Goal: Transaction & Acquisition: Book appointment/travel/reservation

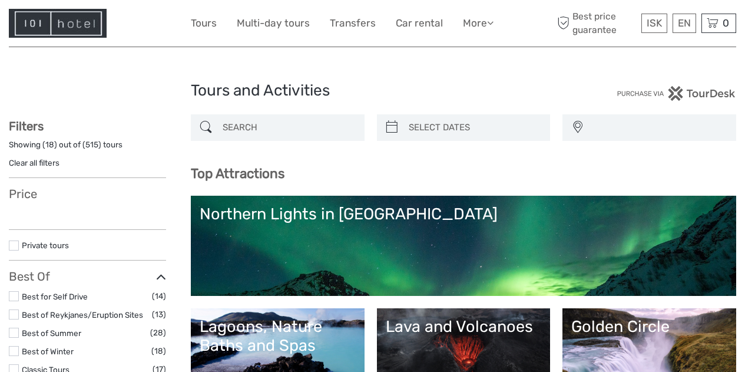
select select
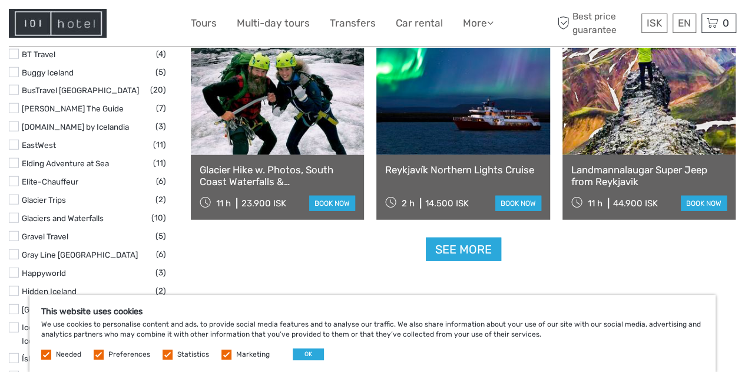
scroll to position [1468, 0]
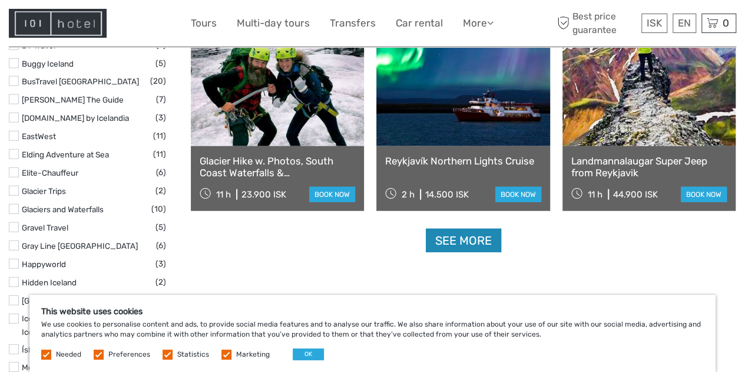
click at [464, 246] on link "See more" at bounding box center [463, 241] width 75 height 24
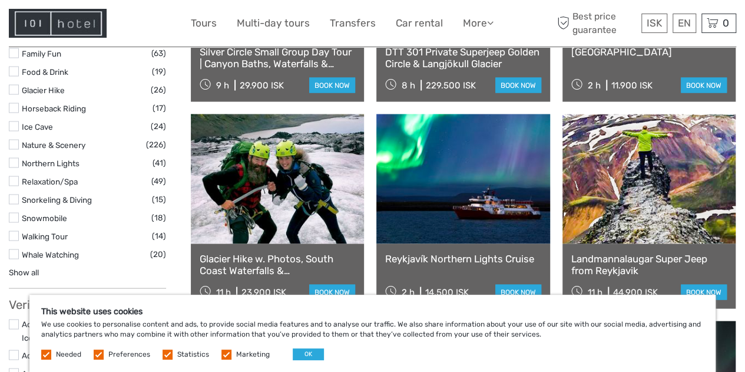
scroll to position [1116, 0]
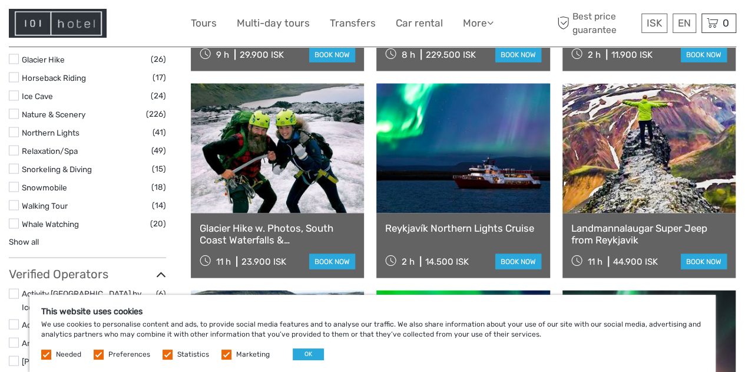
click at [471, 195] on link at bounding box center [462, 148] width 173 height 130
